Goal: Information Seeking & Learning: Learn about a topic

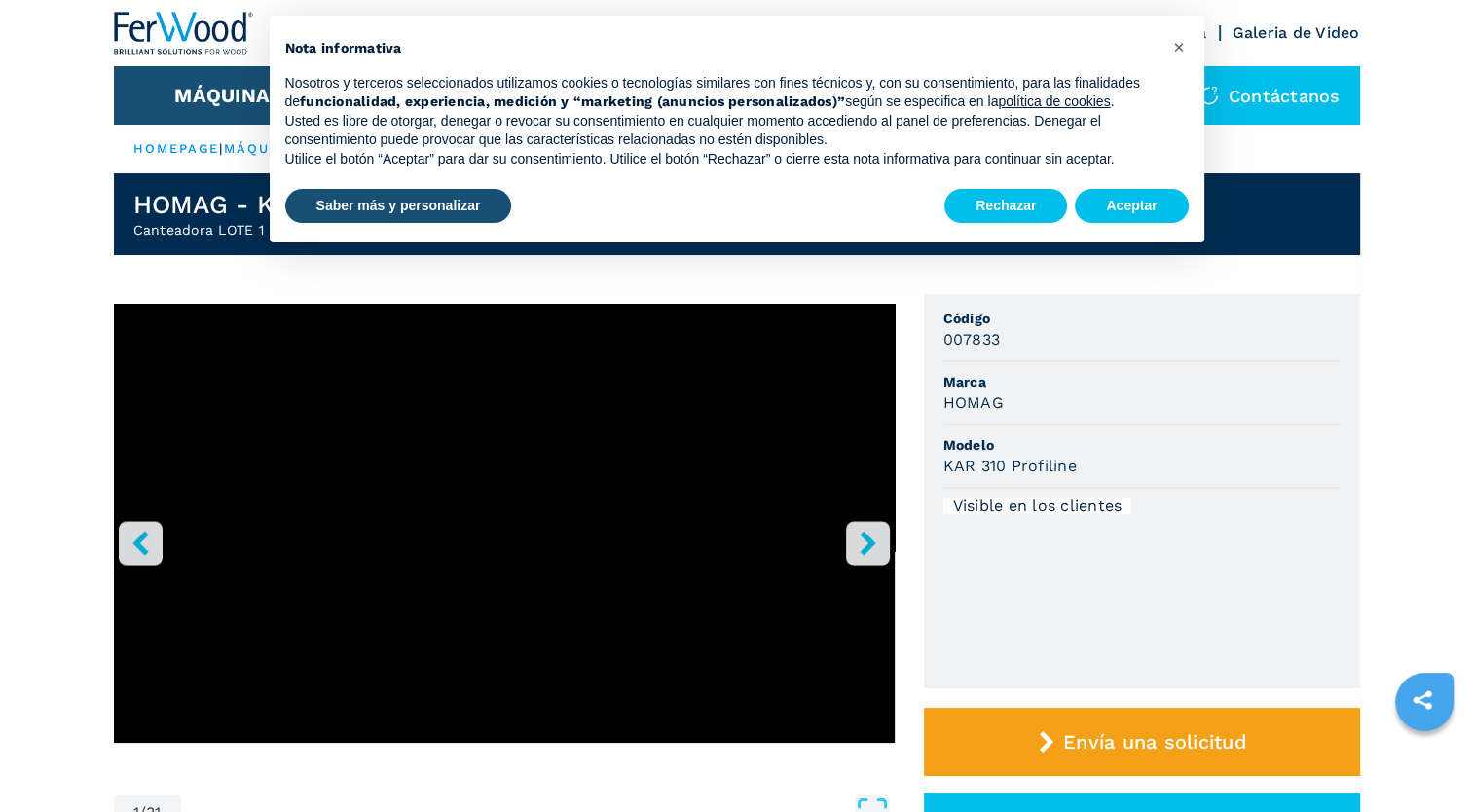
click at [860, 539] on icon "right-button" at bounding box center [868, 543] width 24 height 24
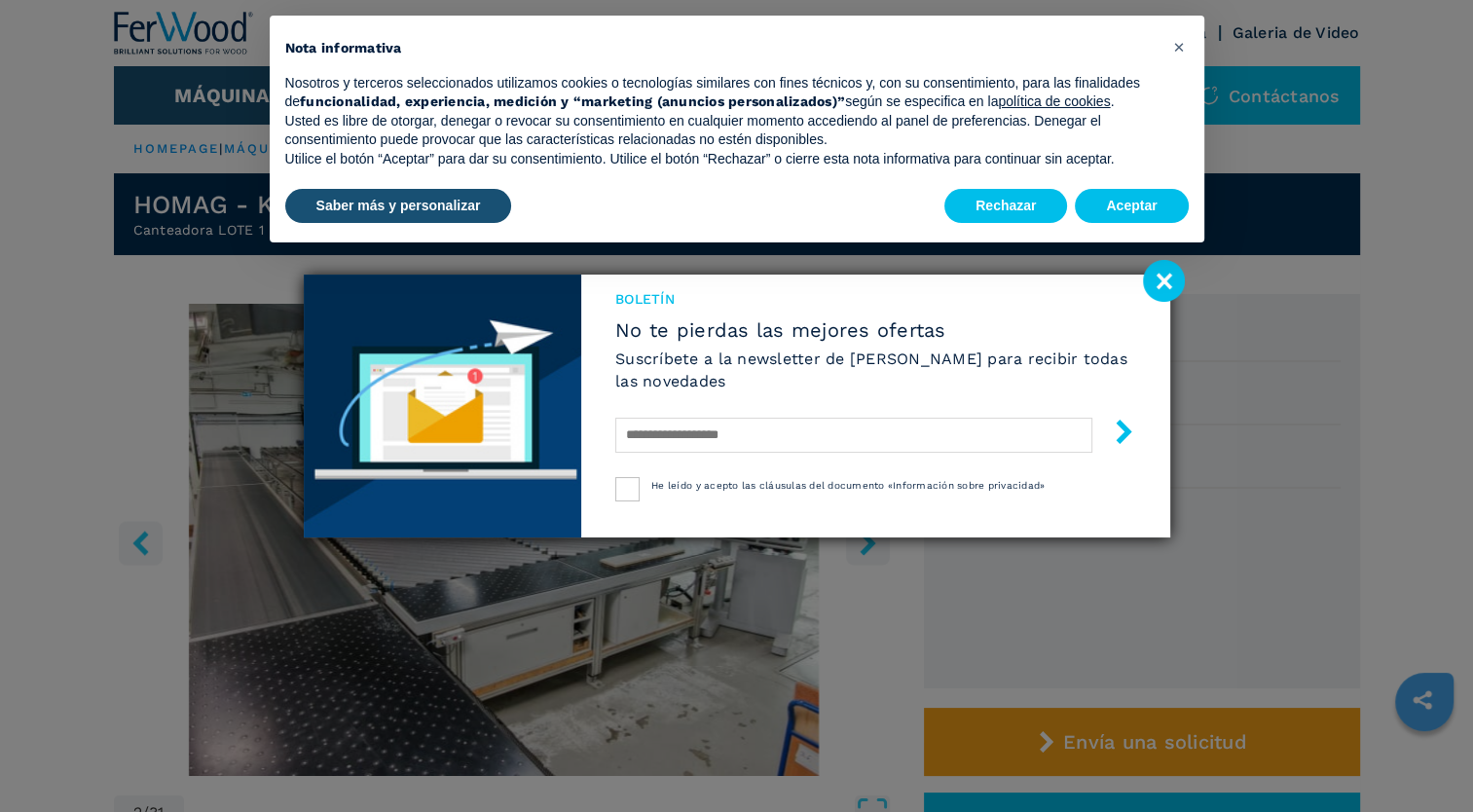
click at [756, 455] on div at bounding box center [875, 435] width 520 height 46
click at [722, 437] on input "text" at bounding box center [853, 435] width 476 height 35
type input "**********"
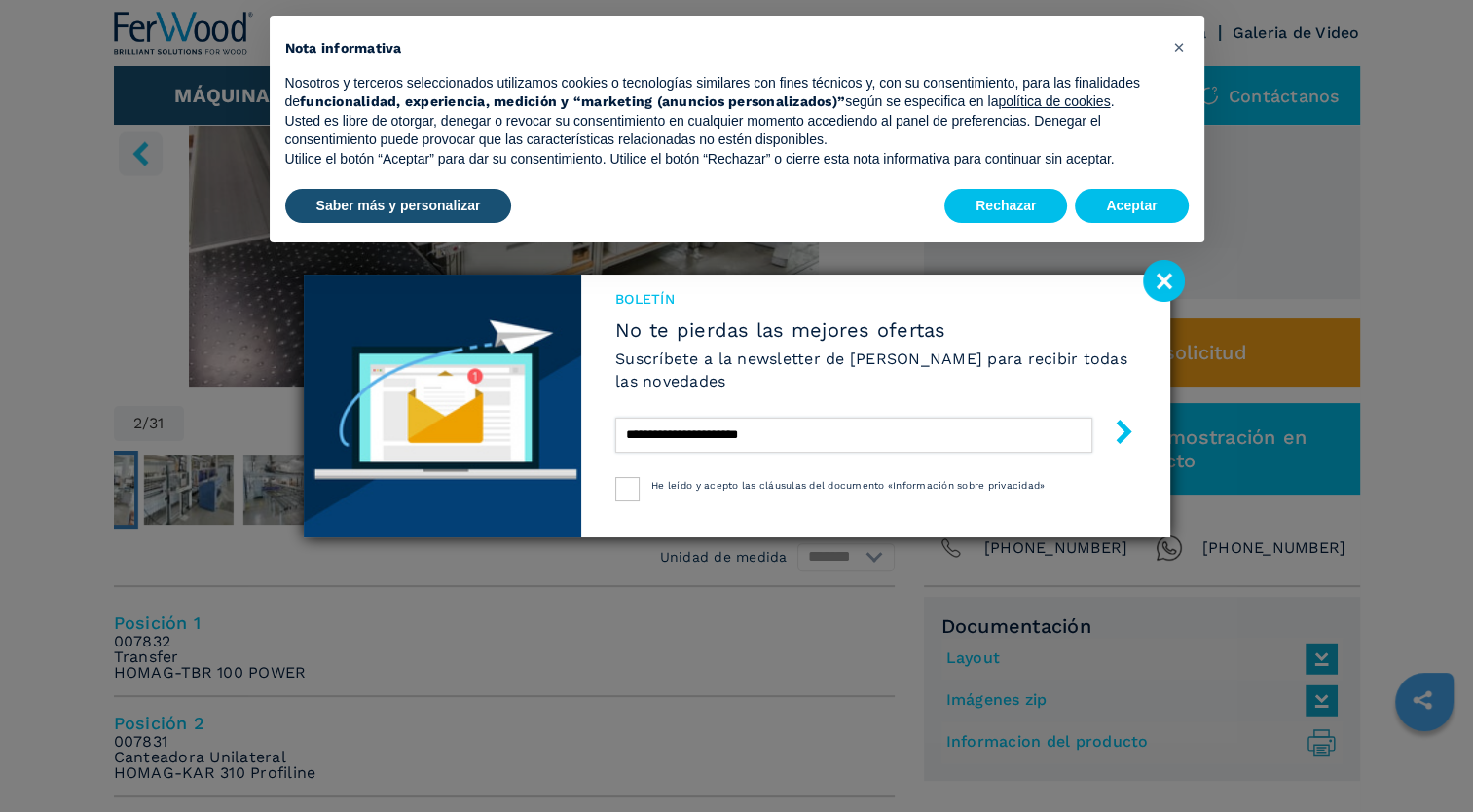
scroll to position [292, 0]
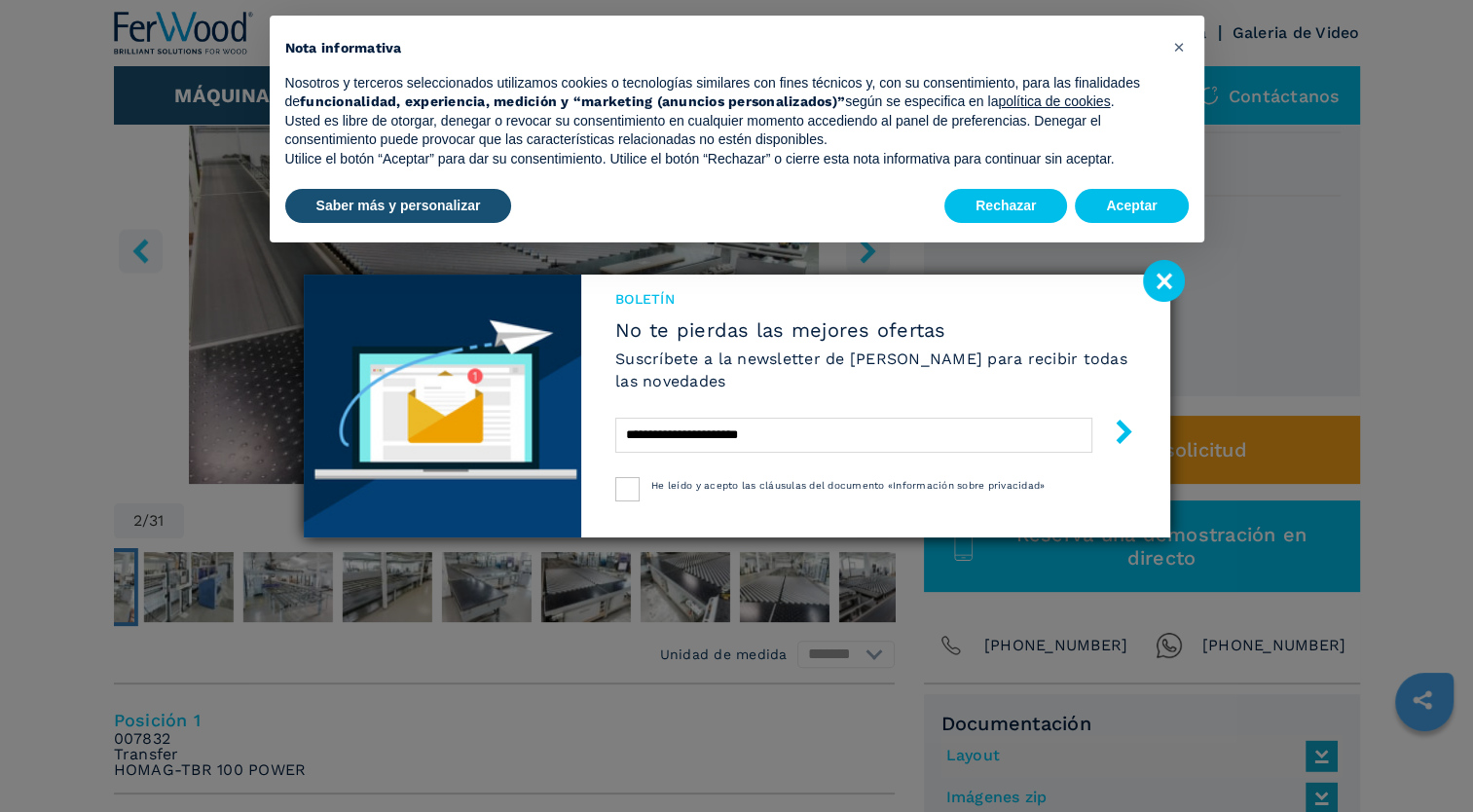
click at [1125, 438] on icon "submit-button" at bounding box center [1124, 432] width 24 height 24
click at [1125, 435] on icon "submit-button" at bounding box center [1124, 432] width 16 height 24
click at [1125, 432] on icon "submit-button" at bounding box center [1124, 432] width 16 height 24
click at [1116, 197] on button "Aceptar" at bounding box center [1131, 206] width 113 height 35
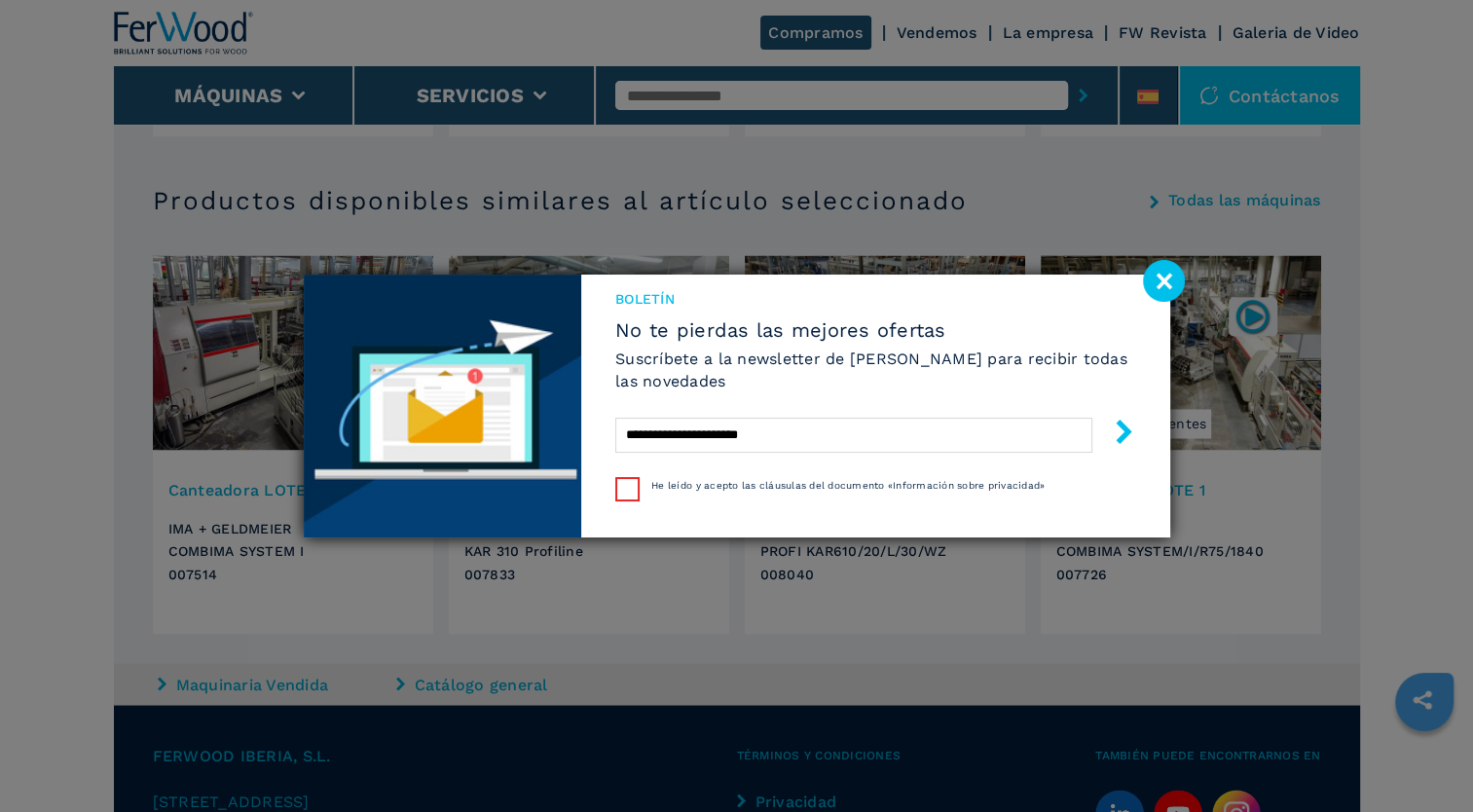
scroll to position [2920, 0]
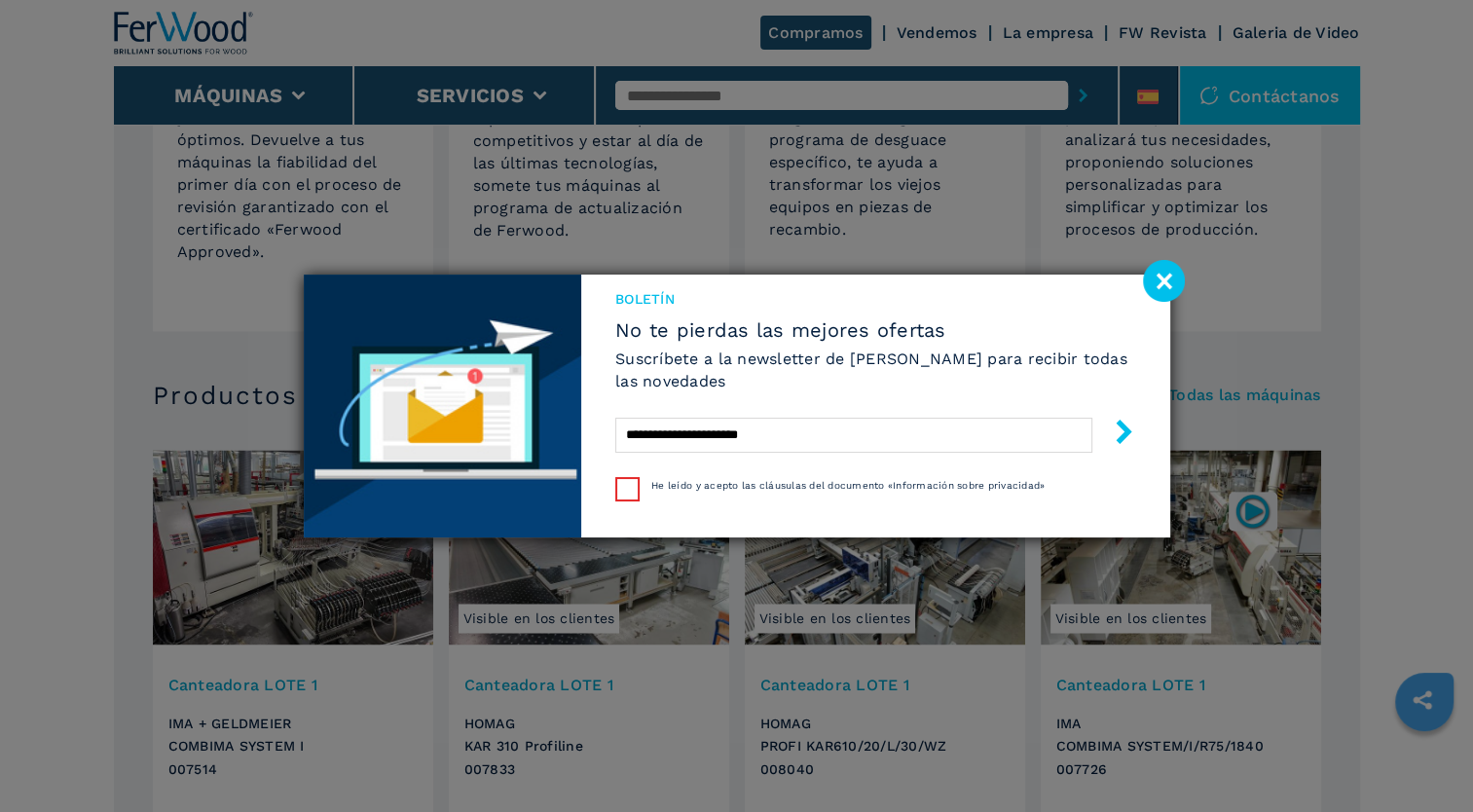
click at [640, 489] on div at bounding box center [627, 489] width 24 height 24
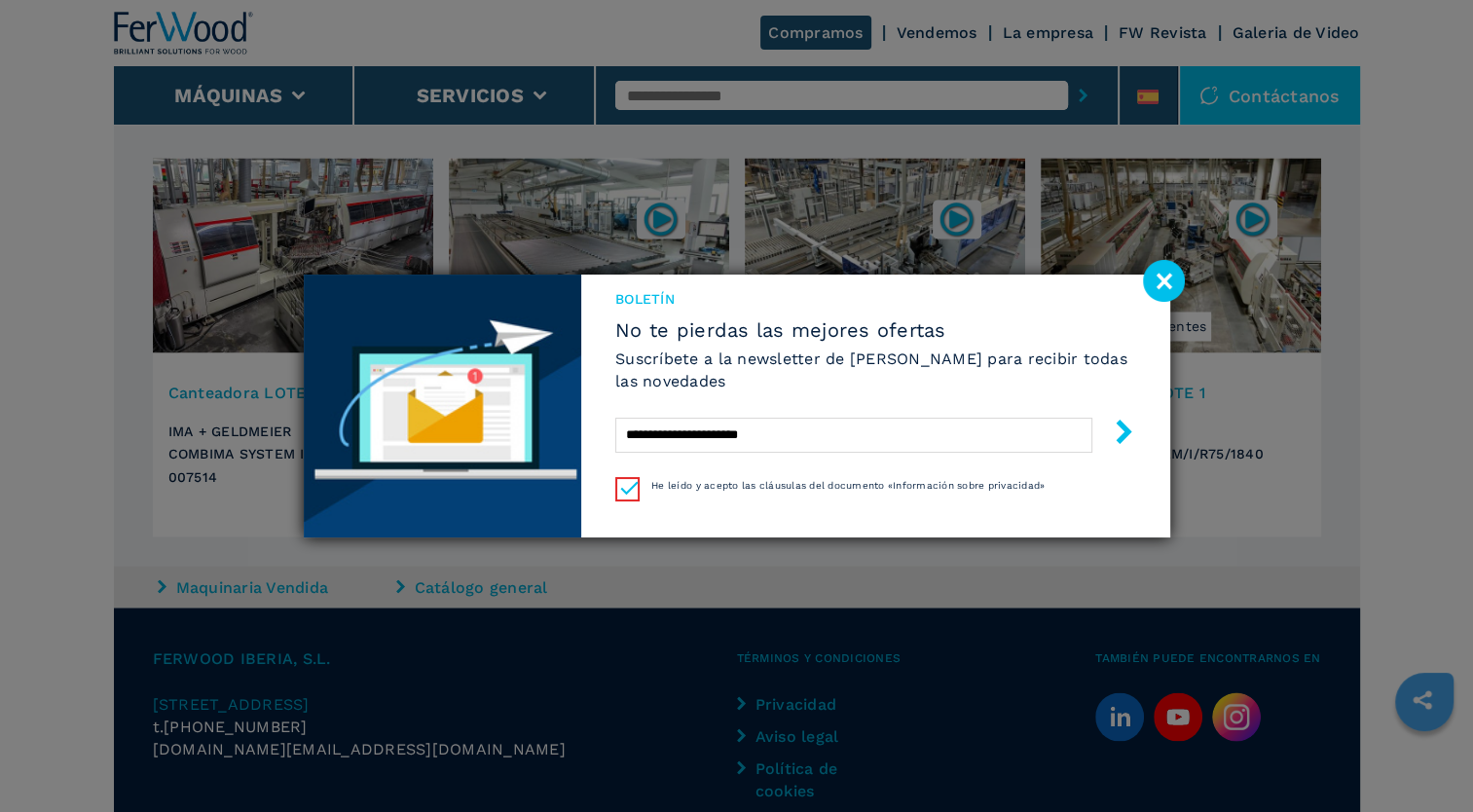
scroll to position [3310, 0]
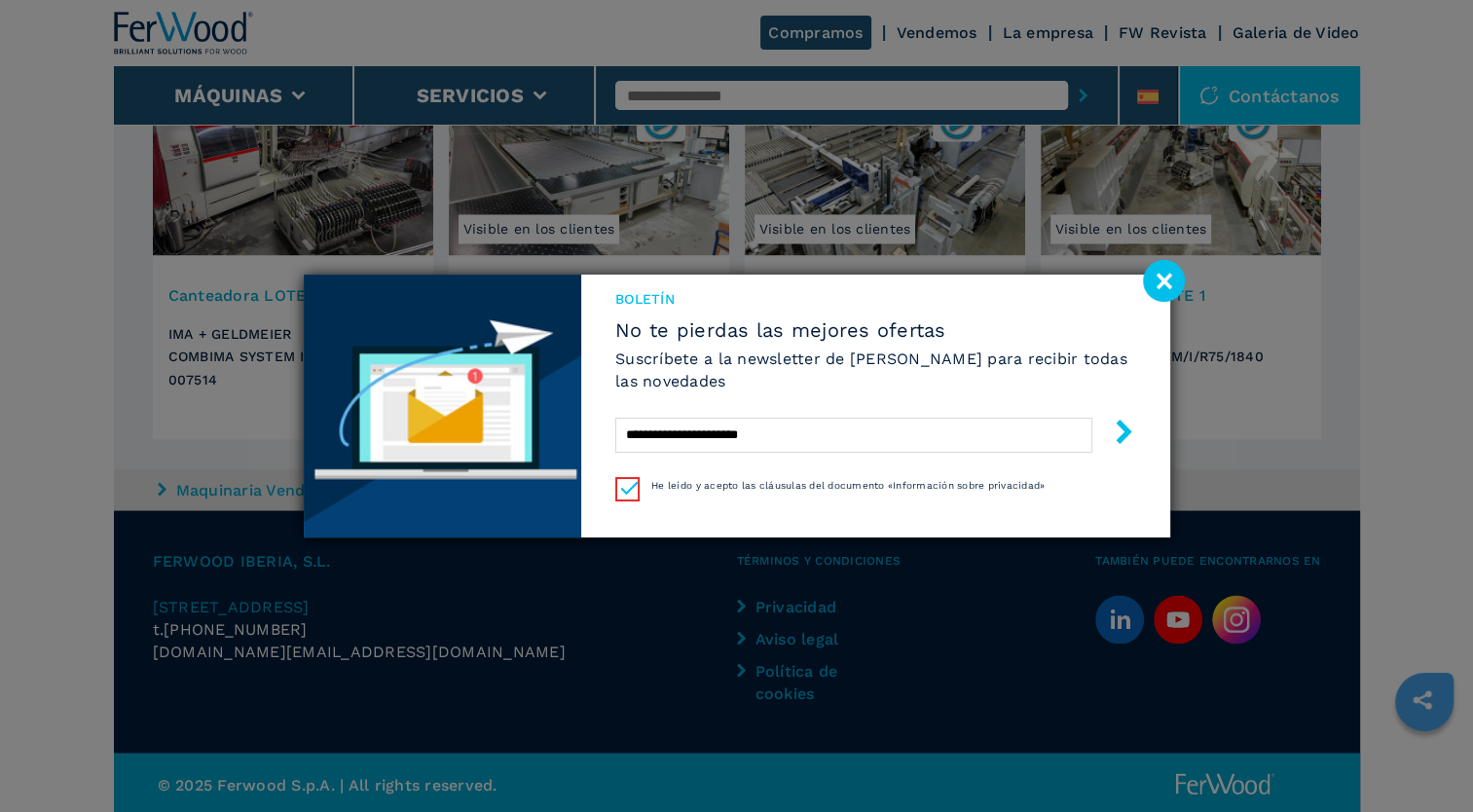
click at [1125, 435] on icon "submit-button" at bounding box center [1124, 432] width 16 height 24
click at [467, 428] on img at bounding box center [443, 406] width 278 height 263
click at [516, 347] on img at bounding box center [443, 406] width 278 height 263
click at [1174, 278] on image at bounding box center [1164, 281] width 42 height 42
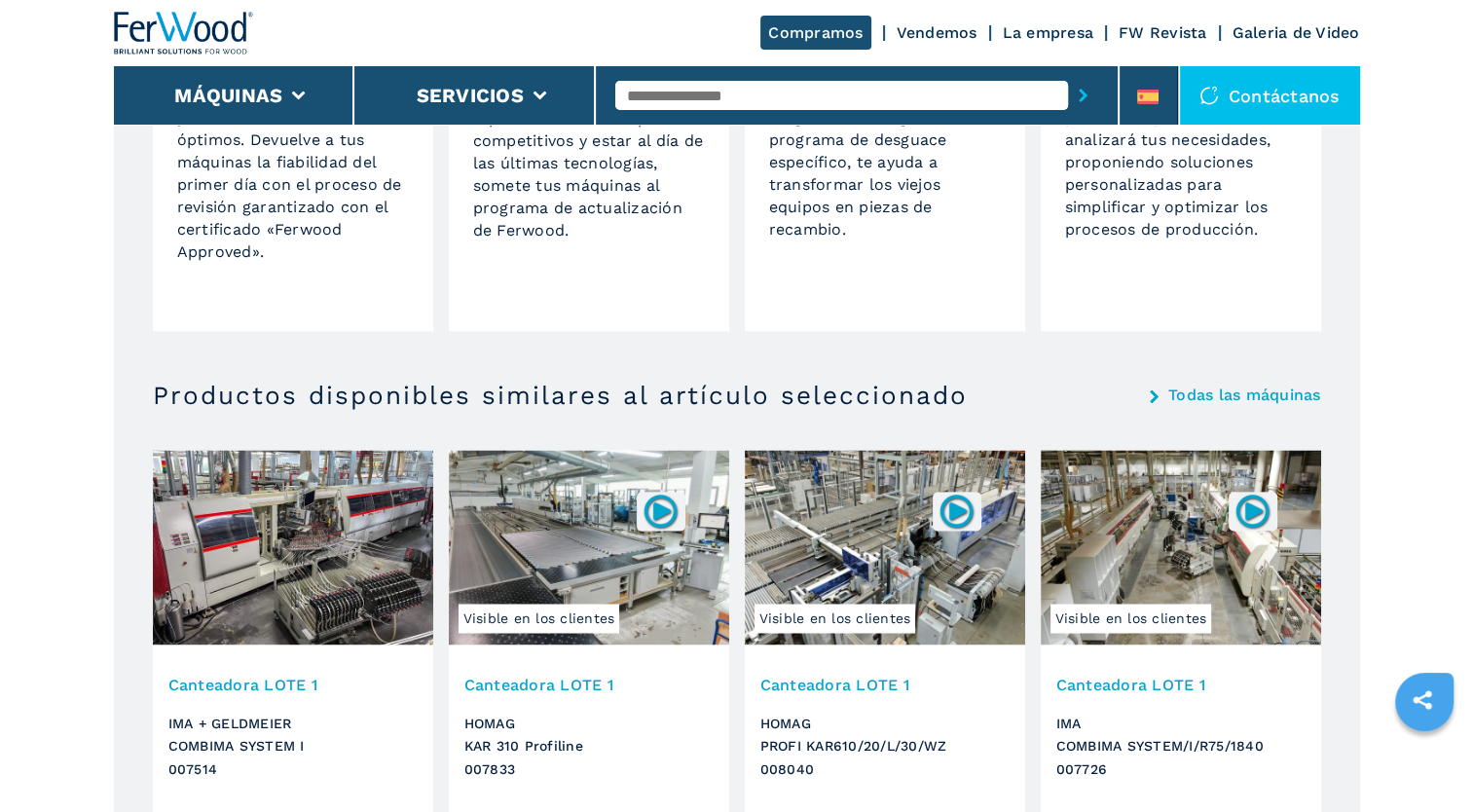
scroll to position [2823, 0]
